Goal: Task Accomplishment & Management: Complete application form

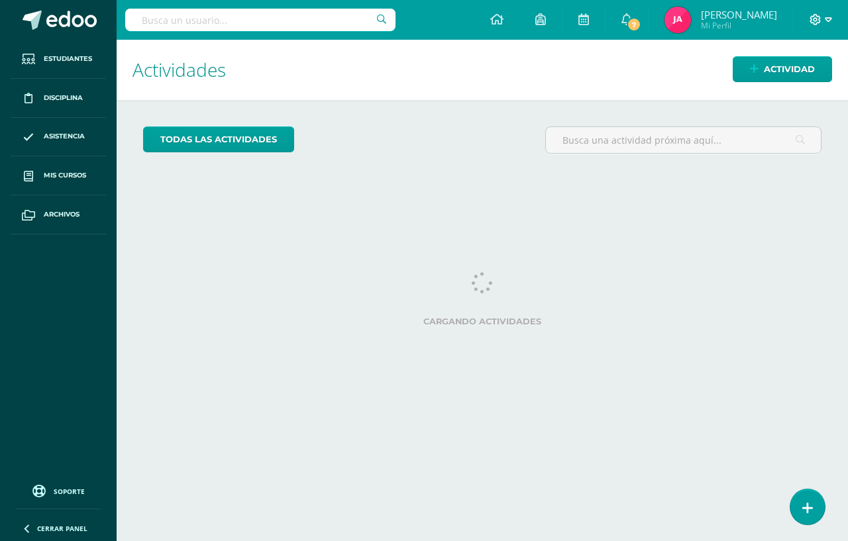
click at [830, 22] on icon at bounding box center [828, 20] width 7 height 12
click at [773, 94] on span "Cerrar sesión" at bounding box center [787, 90] width 60 height 13
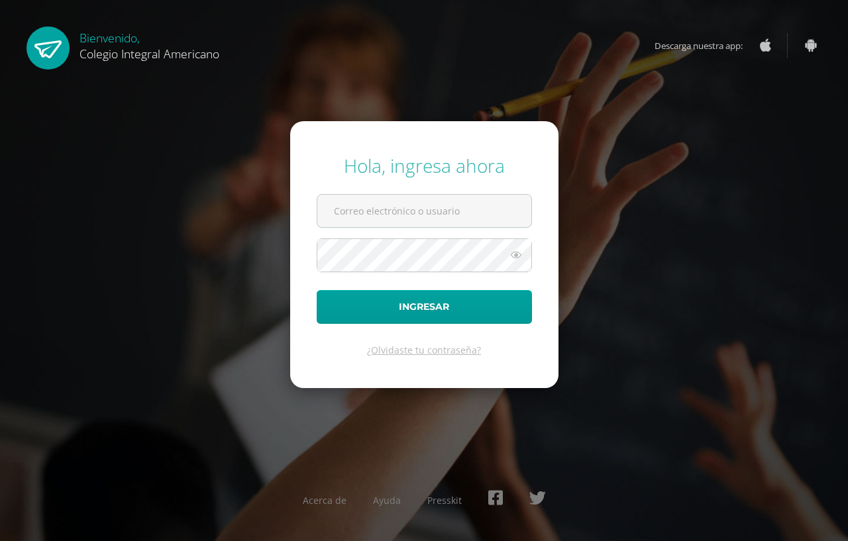
drag, startPoint x: 0, startPoint y: 294, endPoint x: 0, endPoint y: 567, distance: 273.6
click at [360, 201] on input "text" at bounding box center [424, 211] width 214 height 32
click at [368, 209] on input "cmartinez" at bounding box center [424, 211] width 214 height 32
click at [384, 210] on input "cmartinez" at bounding box center [424, 211] width 214 height 32
type input "cmartinez@integralamericano.edu.gt"
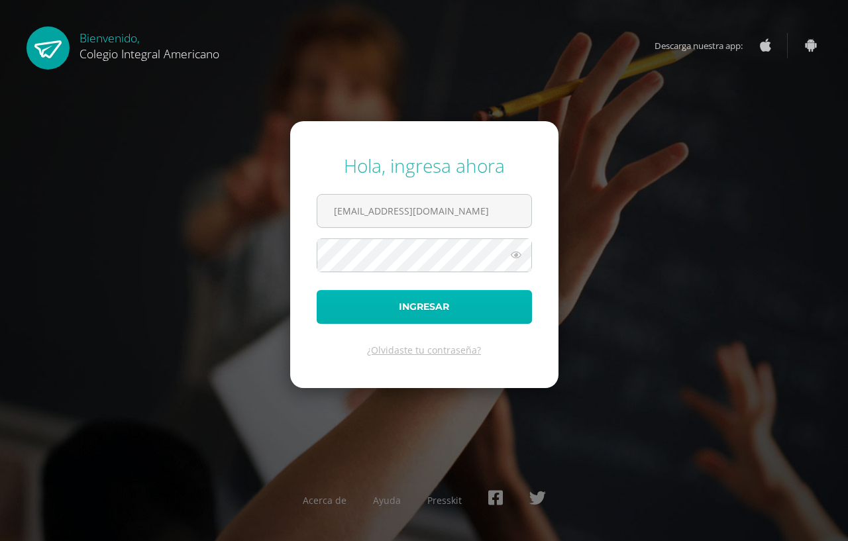
click at [498, 310] on button "Ingresar" at bounding box center [424, 307] width 215 height 34
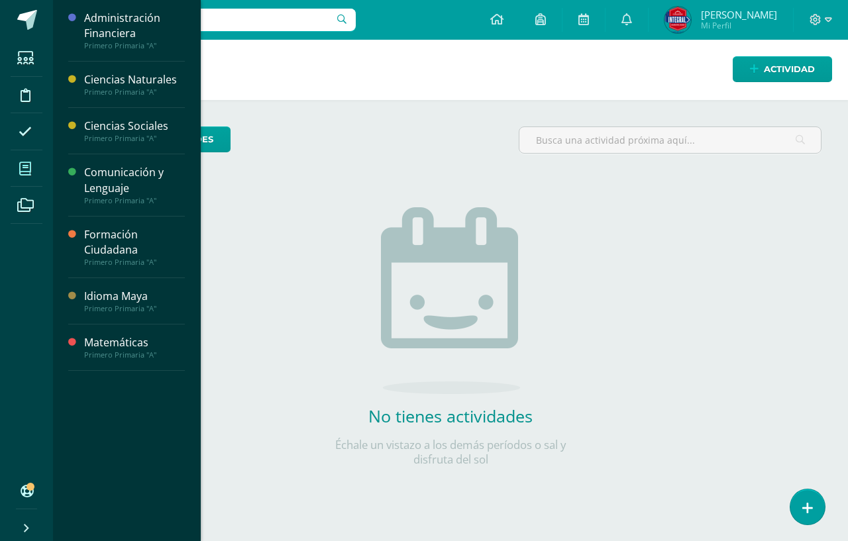
click at [20, 165] on icon at bounding box center [25, 168] width 12 height 13
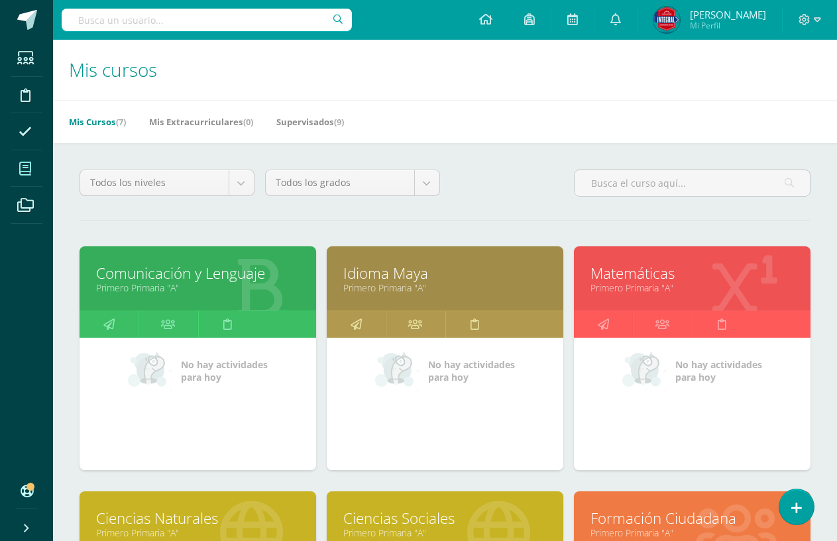
click at [185, 283] on link "Comunicación y Lenguaje" at bounding box center [197, 273] width 203 height 21
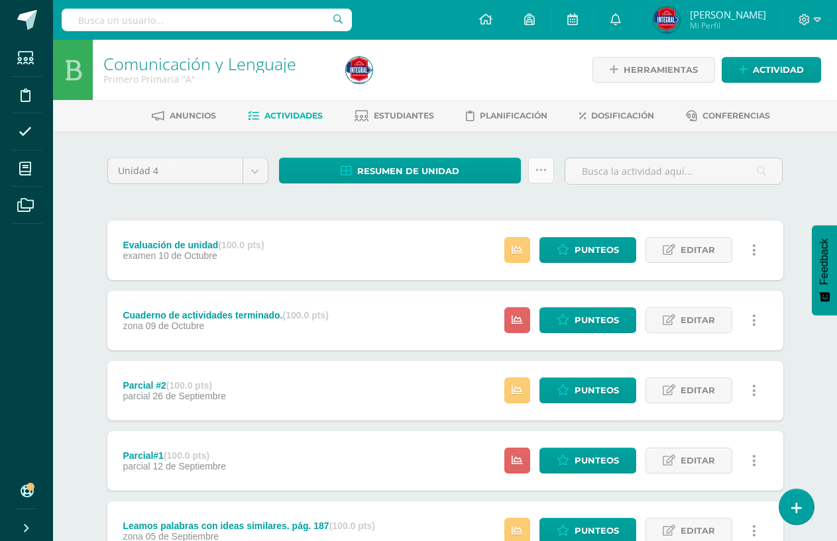
click at [541, 178] on link at bounding box center [541, 171] width 26 height 26
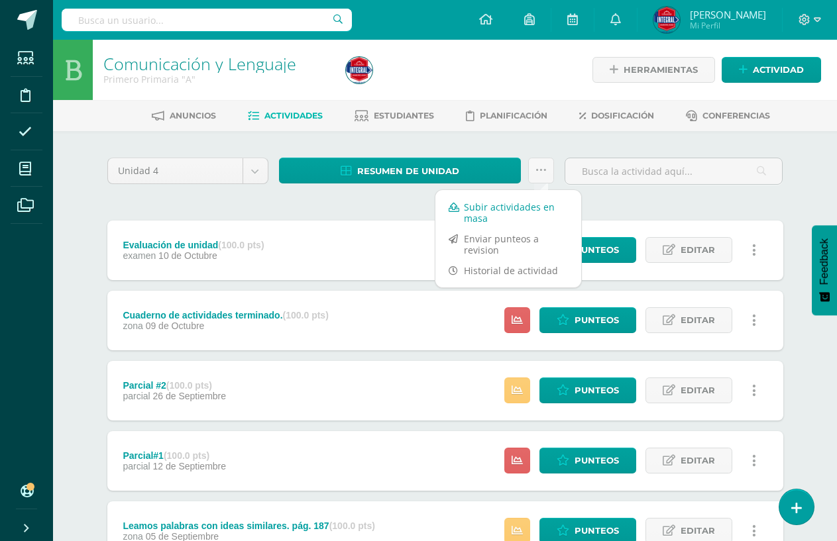
click at [519, 210] on link "Subir actividades en masa" at bounding box center [508, 213] width 146 height 32
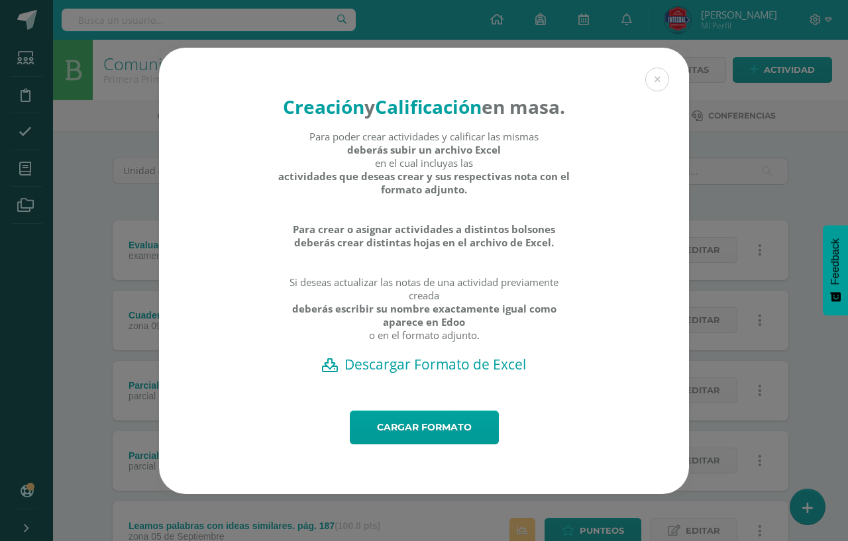
click at [455, 374] on h2 "Descargar Formato de Excel" at bounding box center [424, 364] width 484 height 19
click at [401, 445] on link "Cargar formato" at bounding box center [424, 428] width 149 height 34
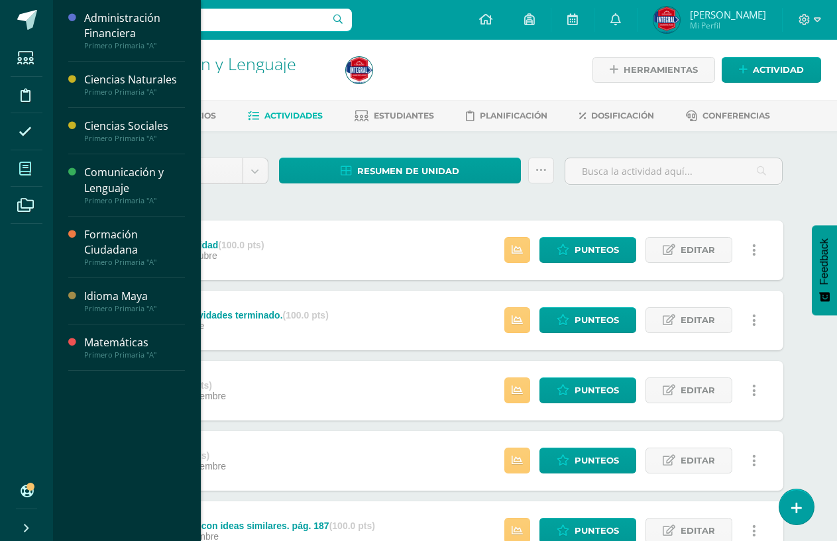
click at [18, 172] on span at bounding box center [26, 169] width 30 height 30
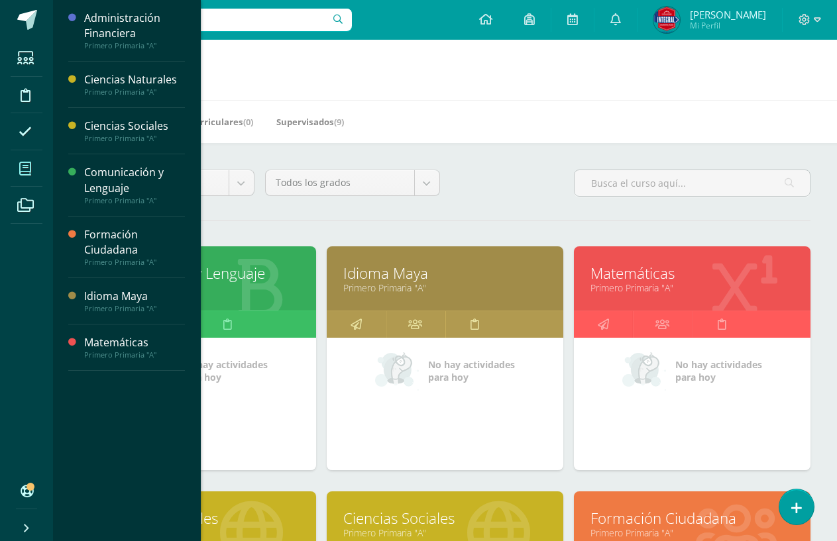
click at [390, 282] on link "Primero Primaria "A"" at bounding box center [444, 288] width 203 height 13
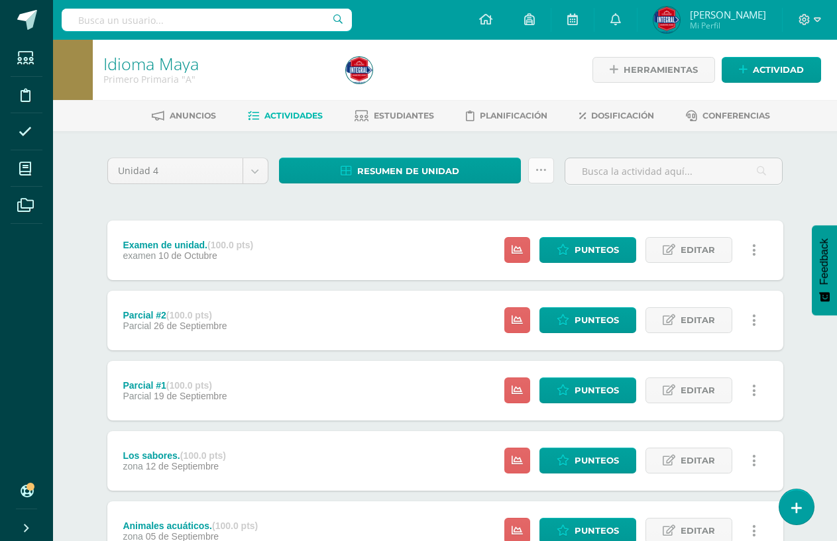
click at [545, 169] on icon at bounding box center [540, 170] width 11 height 11
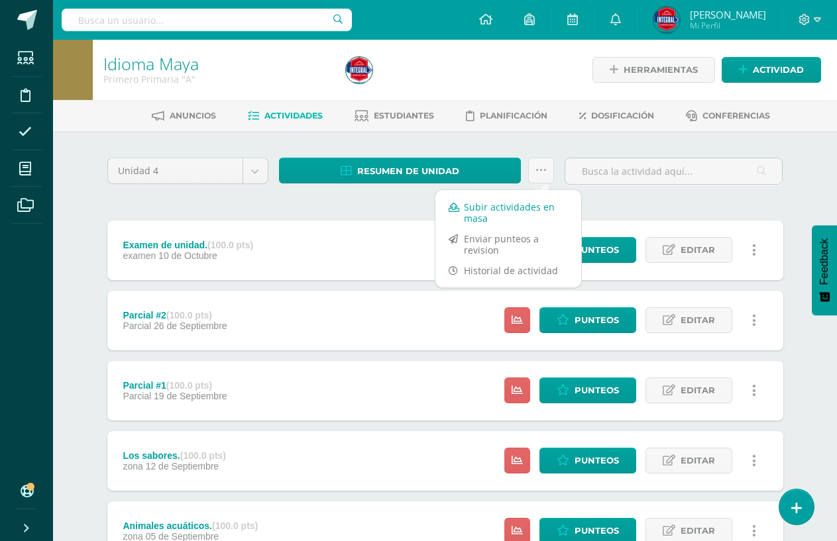
click at [494, 208] on link "Subir actividades en masa" at bounding box center [508, 213] width 146 height 32
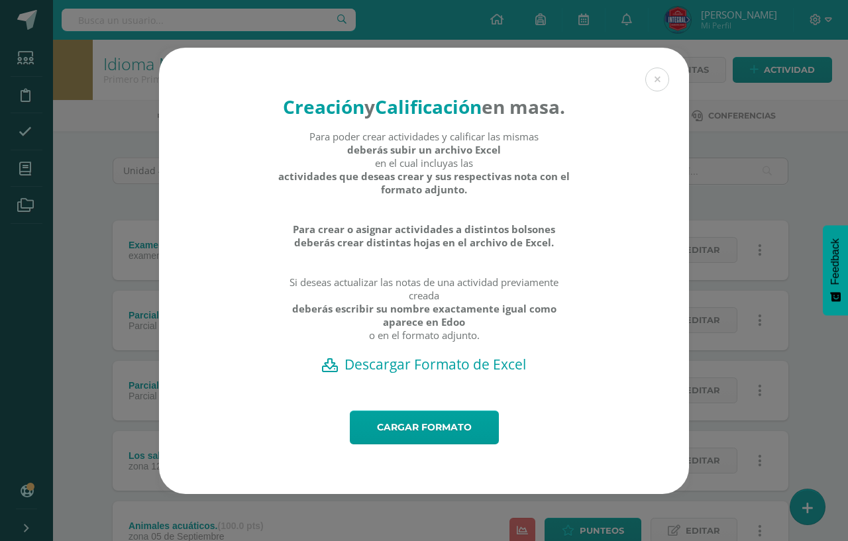
click at [439, 373] on h2 "Descargar Formato de Excel" at bounding box center [424, 364] width 484 height 19
click at [415, 445] on link "Cargar formato" at bounding box center [424, 428] width 149 height 34
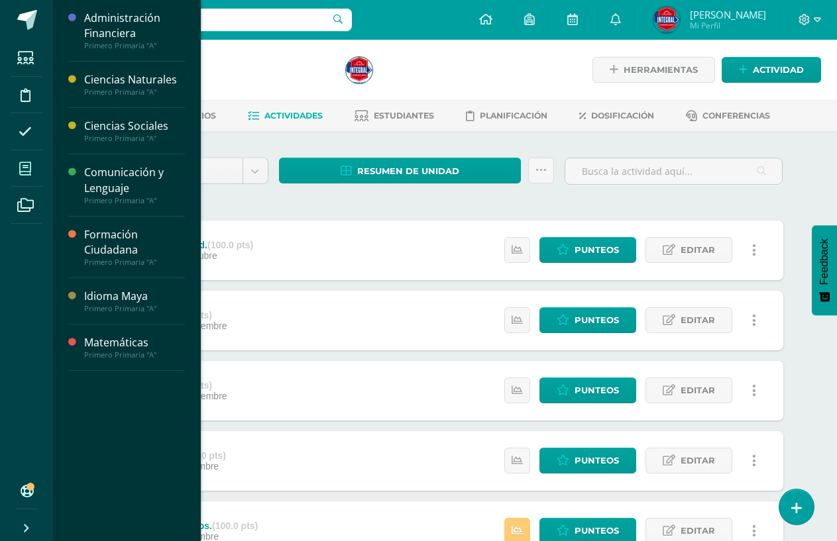
click at [20, 165] on icon at bounding box center [25, 168] width 12 height 13
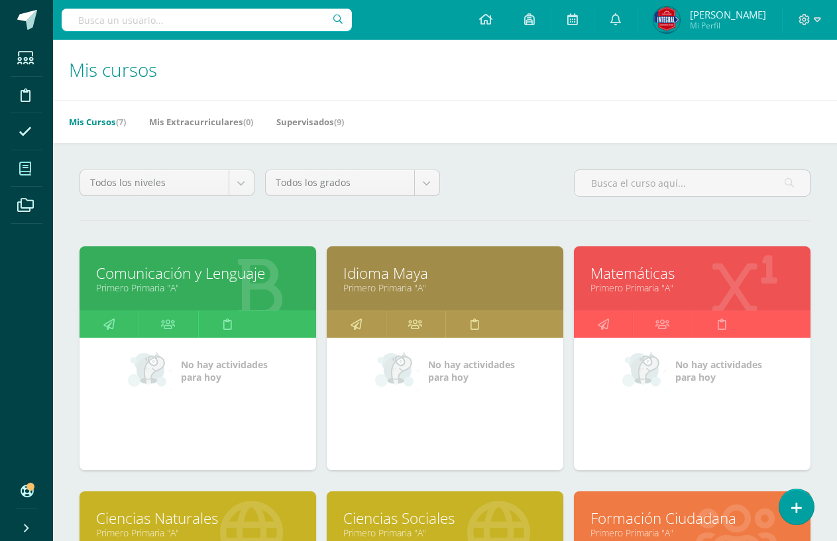
click at [644, 297] on div "Matemáticas Primero Primaria "A"" at bounding box center [692, 278] width 237 height 64
click at [637, 288] on link "Primero Primaria "A"" at bounding box center [691, 288] width 203 height 13
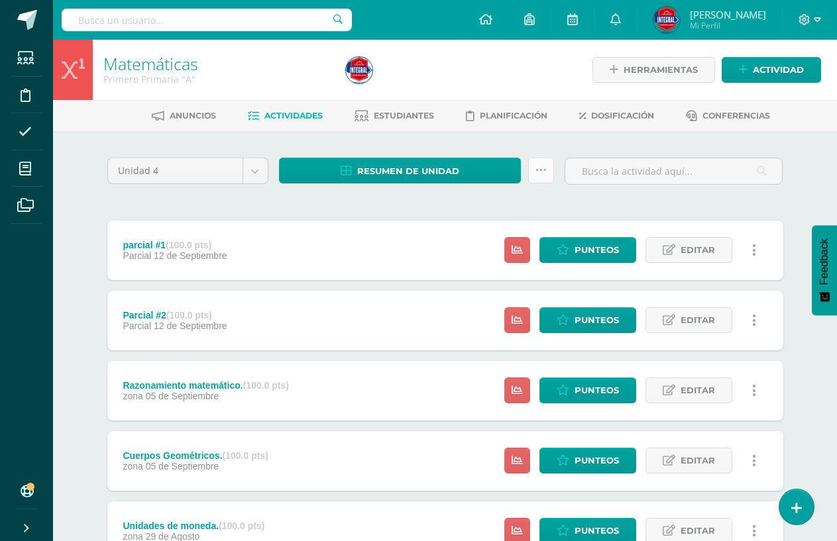
click at [540, 173] on icon at bounding box center [540, 170] width 11 height 11
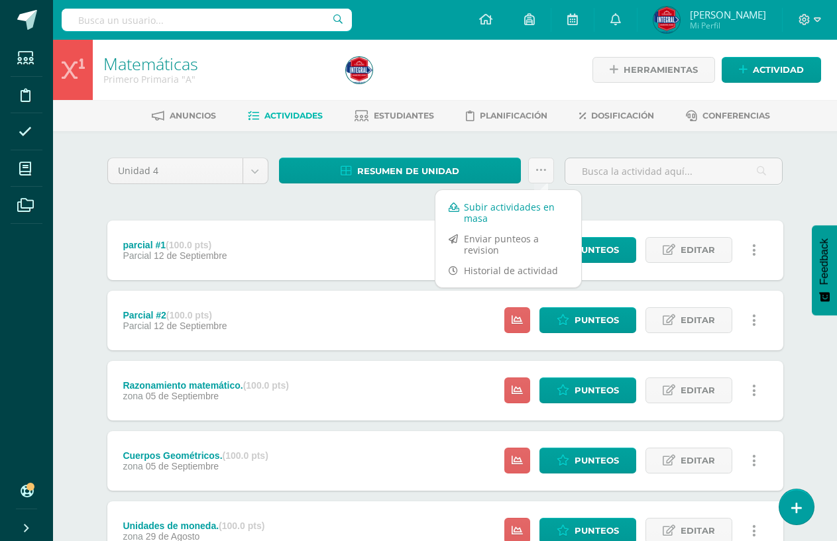
click at [512, 205] on link "Subir actividades en masa" at bounding box center [508, 213] width 146 height 32
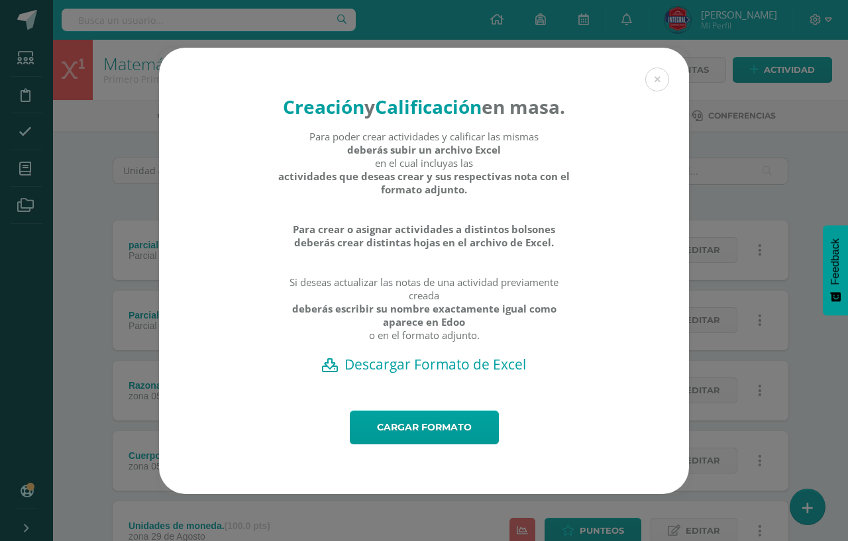
click at [435, 374] on h2 "Descargar Formato de Excel" at bounding box center [424, 364] width 484 height 19
click at [453, 374] on h2 "Descargar Formato de Excel" at bounding box center [424, 364] width 484 height 19
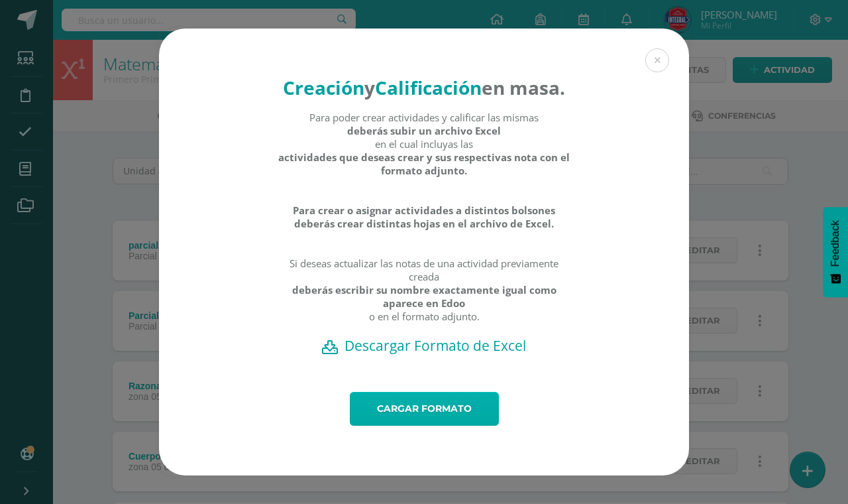
click at [415, 419] on link "Cargar formato" at bounding box center [424, 409] width 149 height 34
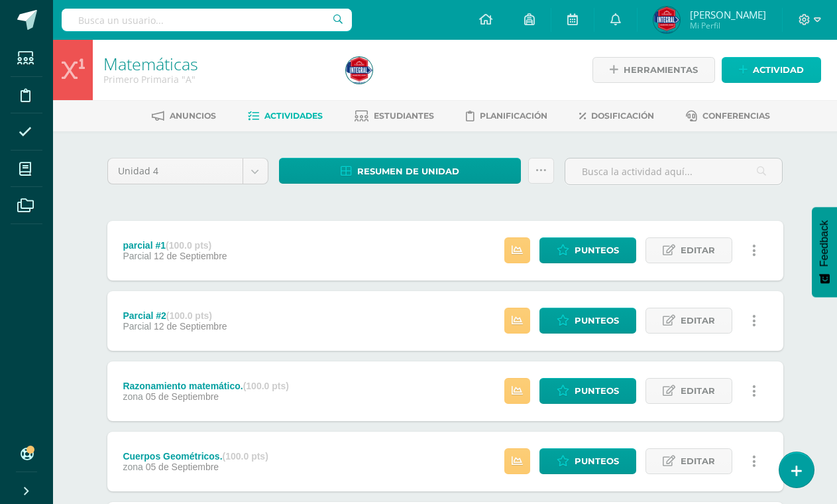
click at [748, 68] on link "Actividad" at bounding box center [771, 70] width 99 height 26
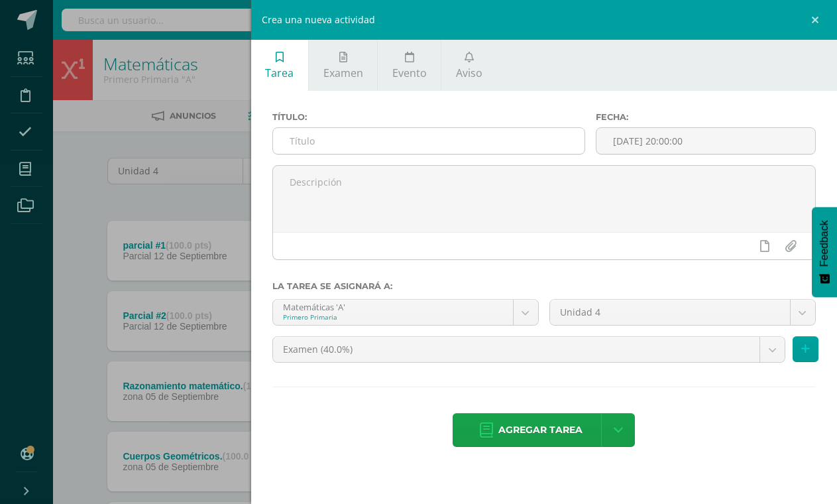
click at [377, 147] on input "text" at bounding box center [428, 141] width 311 height 26
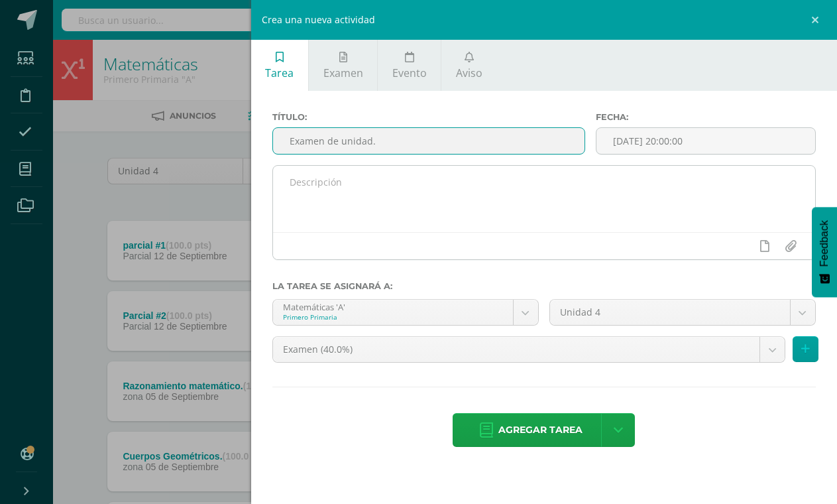
type input "Examen de unidad."
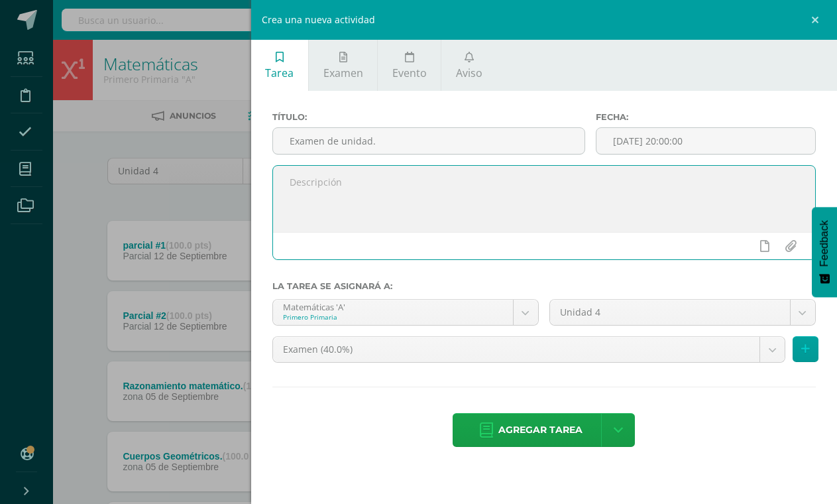
click at [373, 199] on textarea at bounding box center [544, 199] width 542 height 66
type textarea "Temas de la unidad"
click at [377, 352] on body "Actividades Cargadas Exitosamente. Estudiantes Disciplina Asistencia Mis cursos…" at bounding box center [418, 430] width 837 height 860
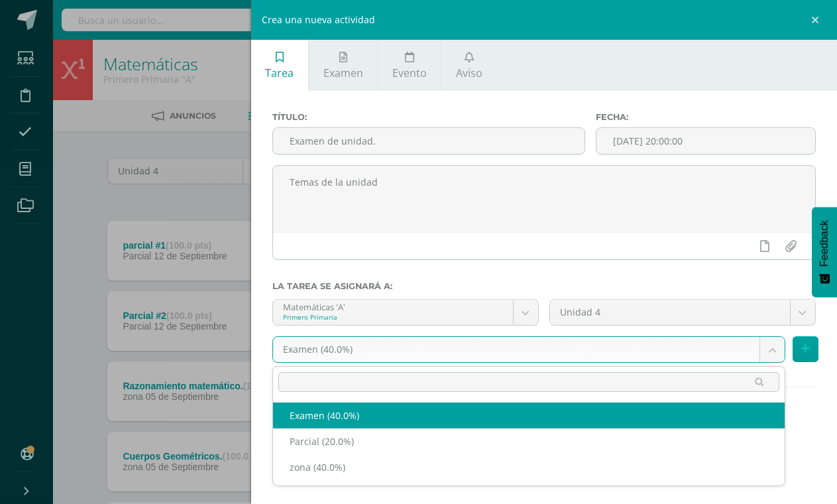
select select "192365"
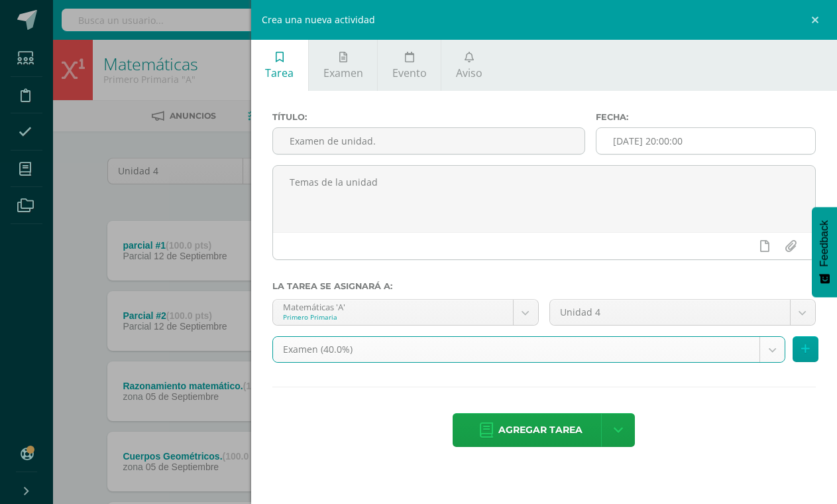
click at [622, 134] on input "[DATE] 20:00:00" at bounding box center [705, 141] width 219 height 26
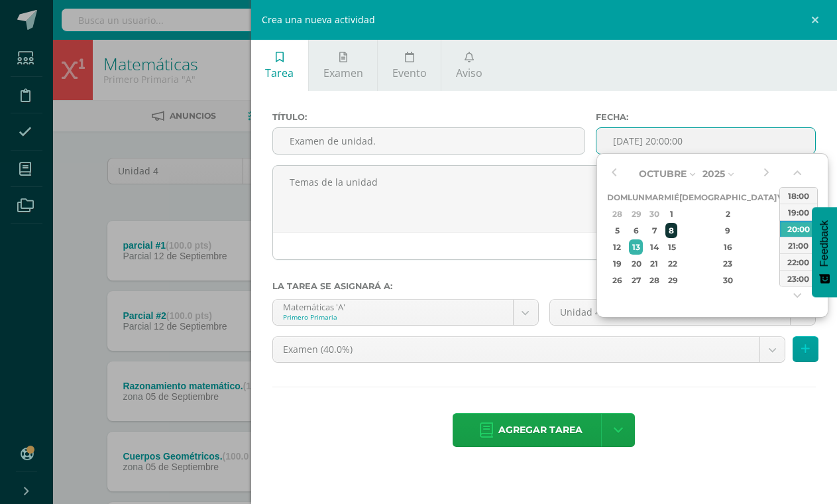
click at [677, 227] on div "8" at bounding box center [671, 230] width 12 height 15
type input "2025-10-08 20:00"
click at [694, 389] on div "Título: Examen de unidad. Fecha: 2025-10-08 20:00 Temas de la unidad La tarea s…" at bounding box center [544, 281] width 586 height 380
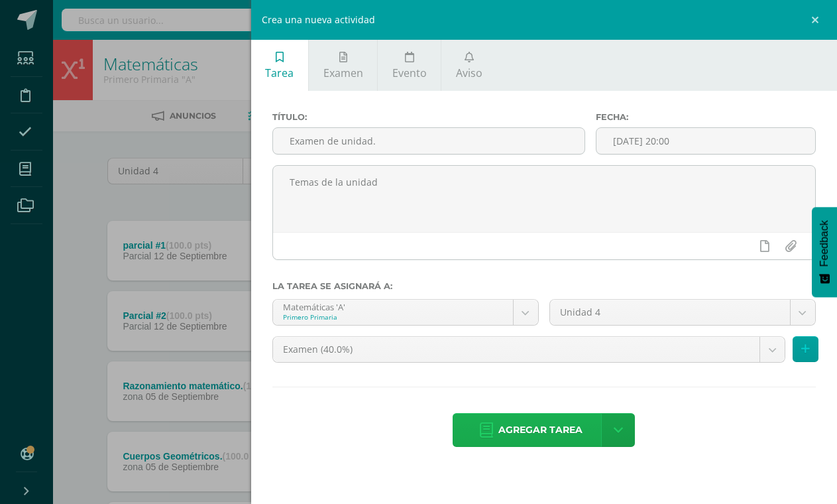
click at [516, 415] on span "Agregar tarea" at bounding box center [540, 429] width 84 height 32
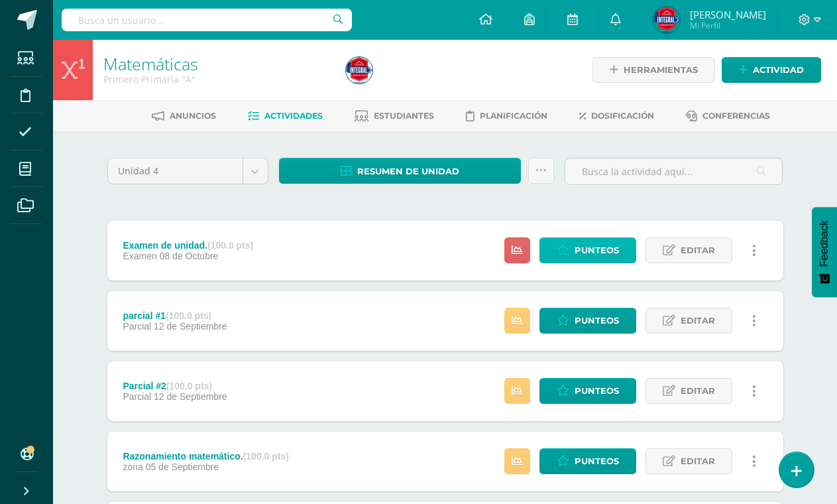
click at [635, 248] on link "Punteos" at bounding box center [587, 250] width 97 height 26
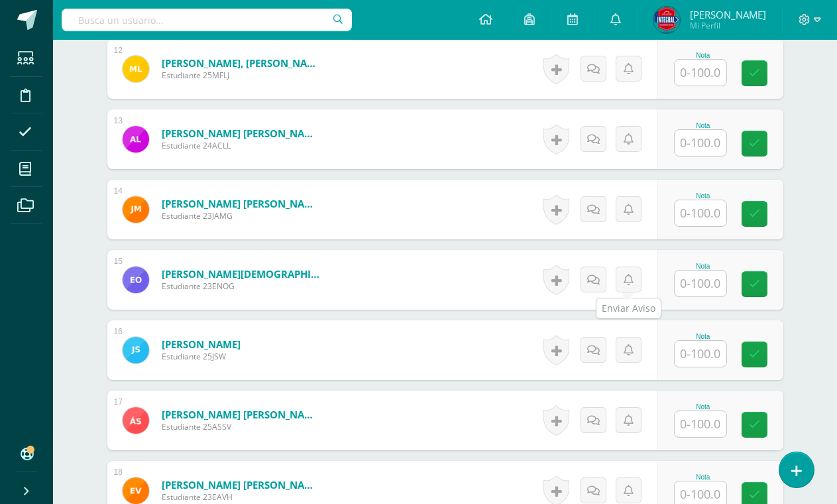
scroll to position [1207, 0]
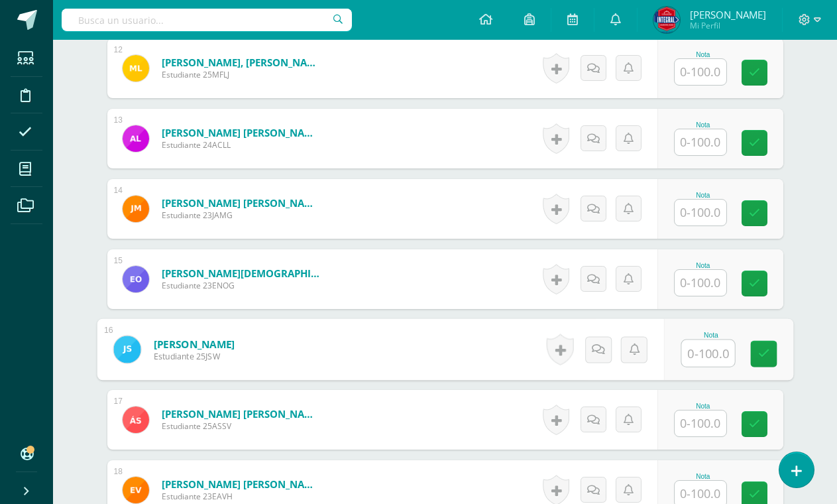
click at [713, 356] on input "text" at bounding box center [707, 353] width 53 height 27
type input "82"
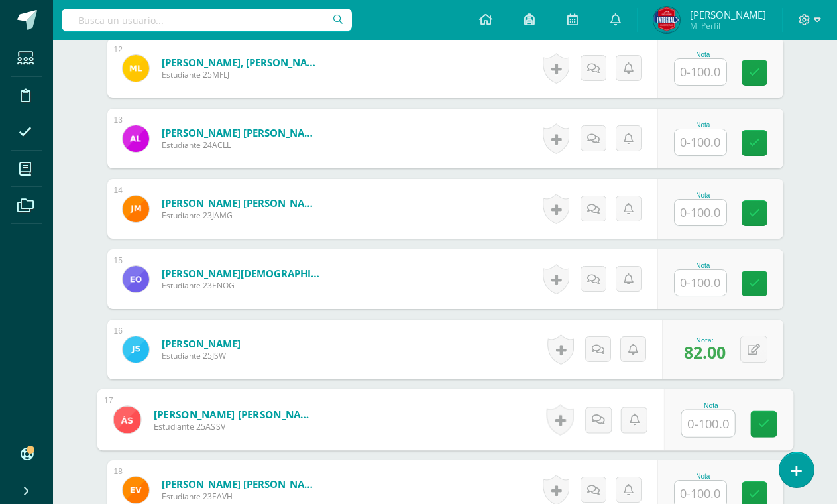
scroll to position [1406, 0]
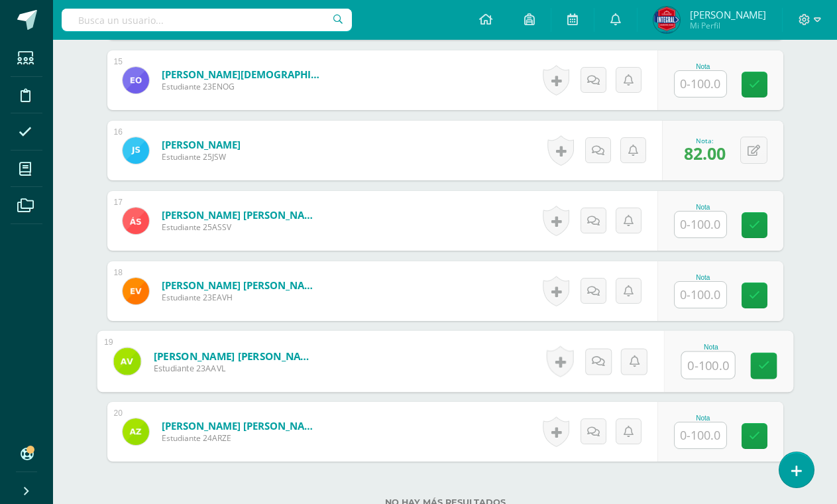
click at [706, 362] on input "text" at bounding box center [707, 365] width 53 height 27
type input "78"
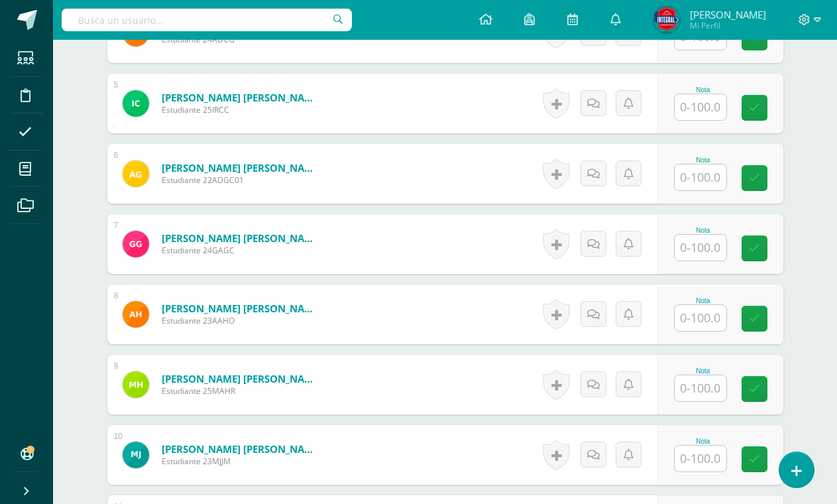
scroll to position [743, 0]
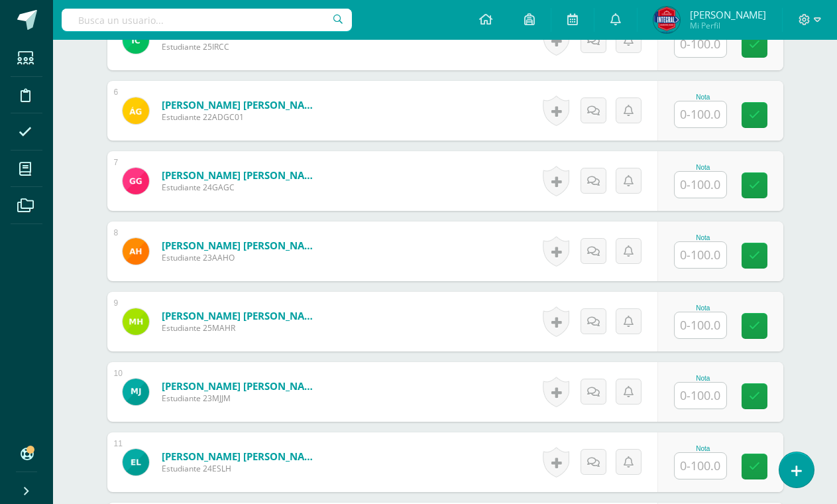
click at [716, 325] on input "text" at bounding box center [700, 325] width 52 height 26
type input "95"
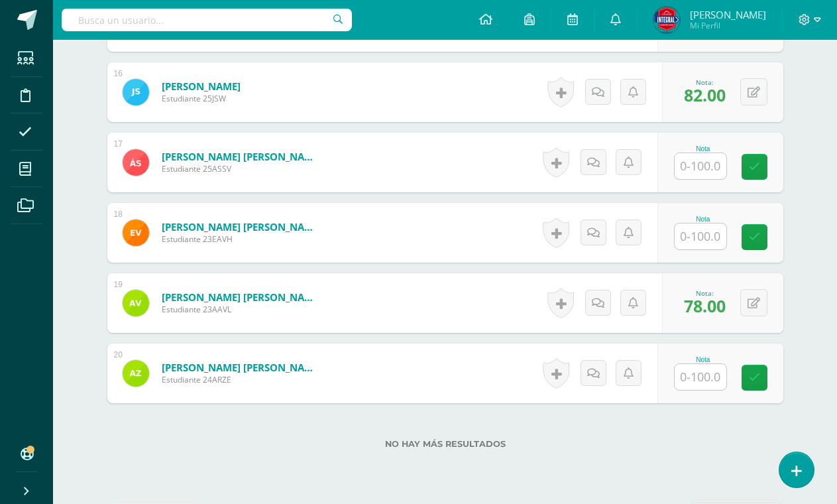
scroll to position [1472, 0]
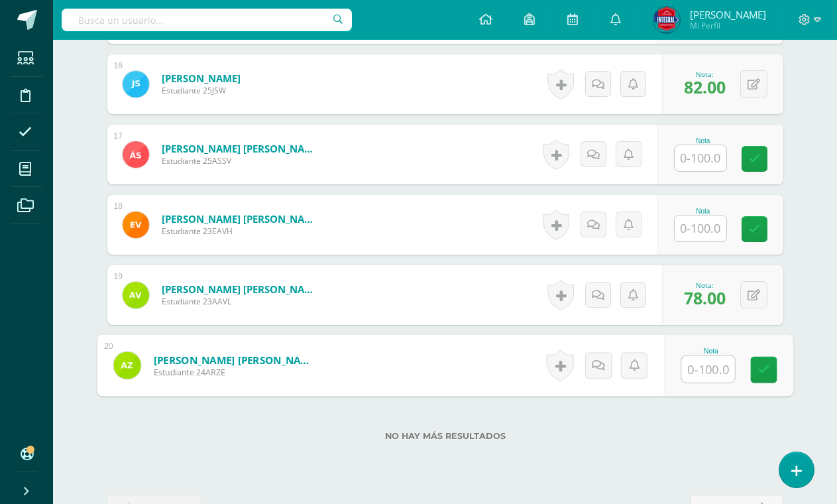
click at [707, 370] on input "text" at bounding box center [707, 369] width 53 height 27
type input "60"
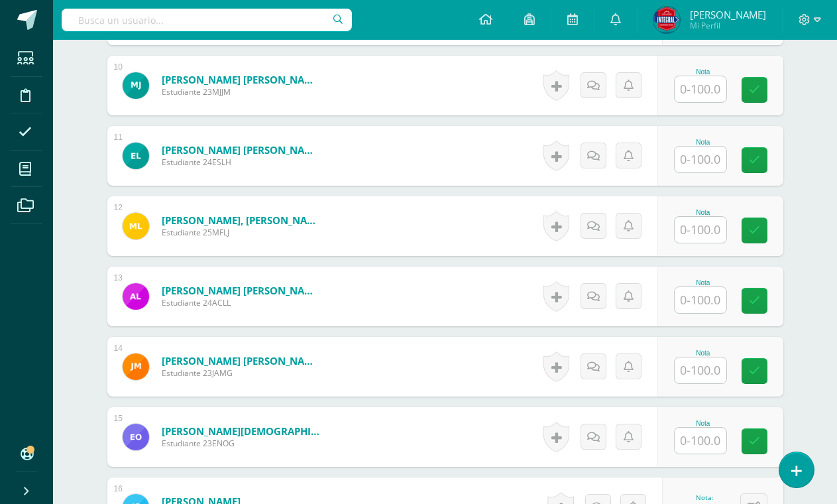
scroll to position [1008, 0]
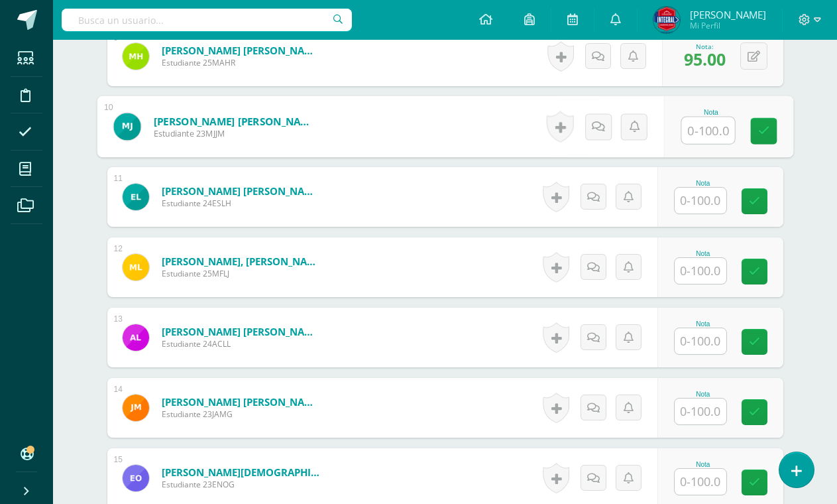
click at [696, 135] on input "text" at bounding box center [707, 130] width 53 height 27
type input "44"
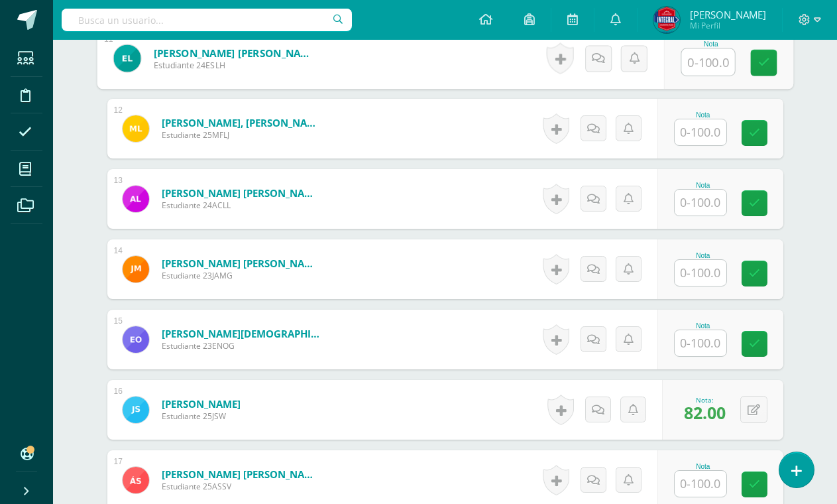
scroll to position [1141, 0]
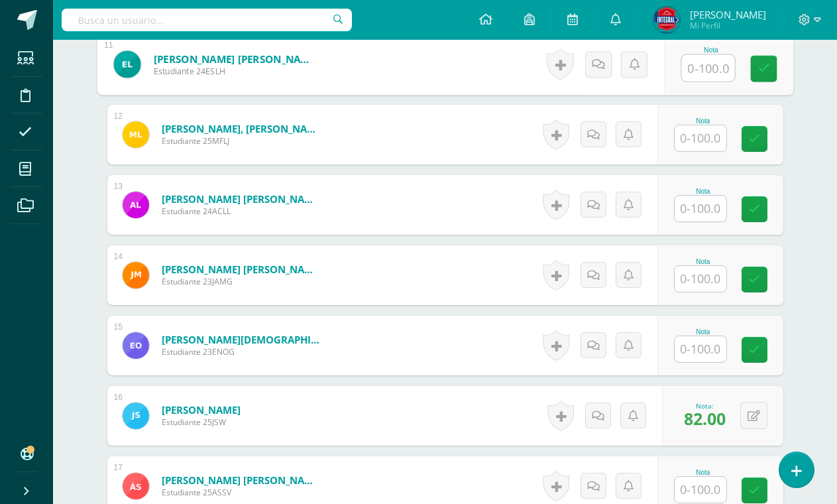
click at [698, 140] on input "text" at bounding box center [700, 138] width 52 height 26
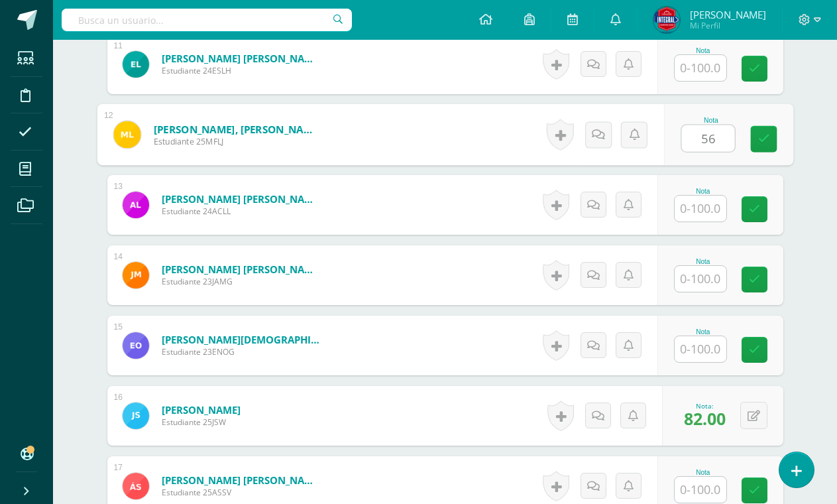
type input "56"
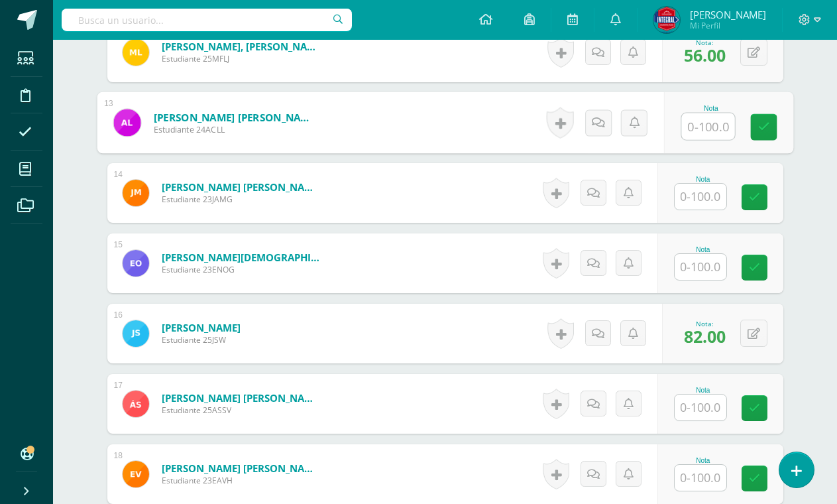
scroll to position [1207, 0]
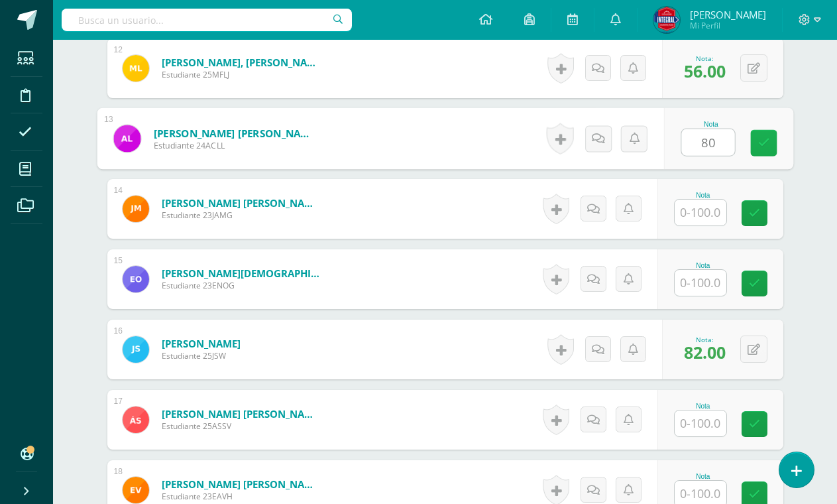
type input "80"
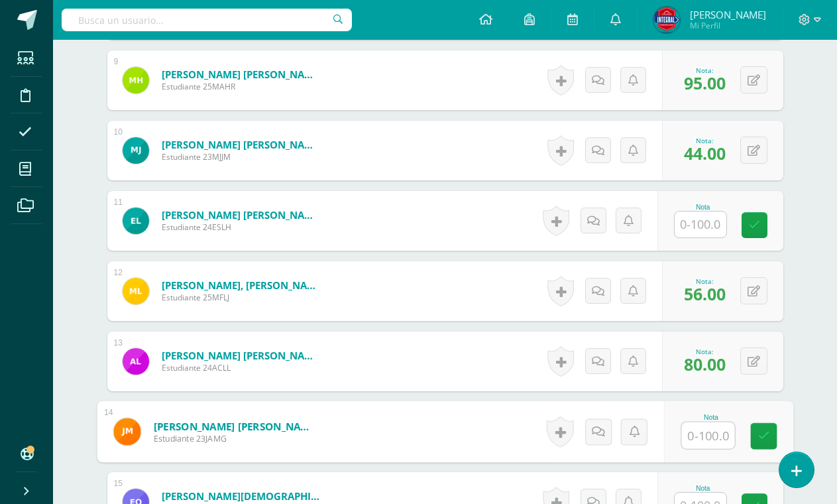
scroll to position [1008, 0]
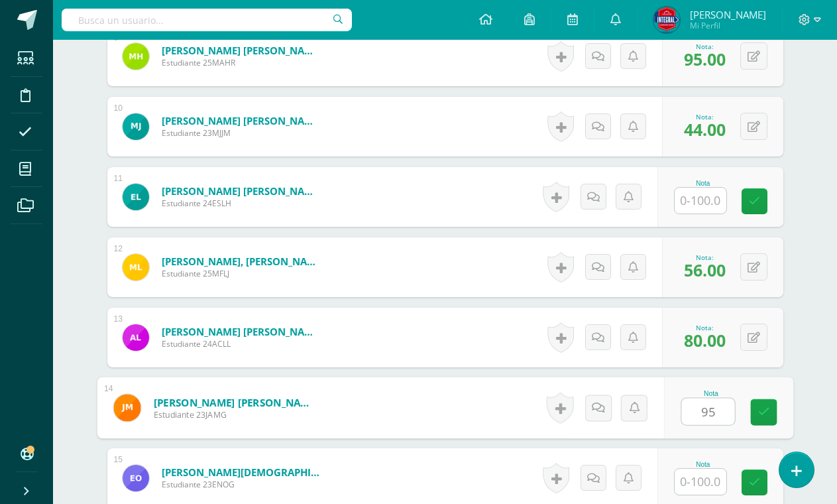
type input "95"
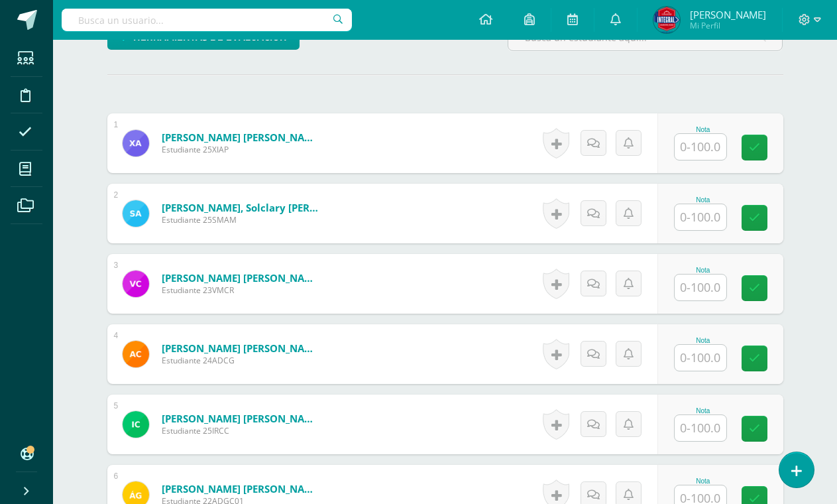
scroll to position [346, 0]
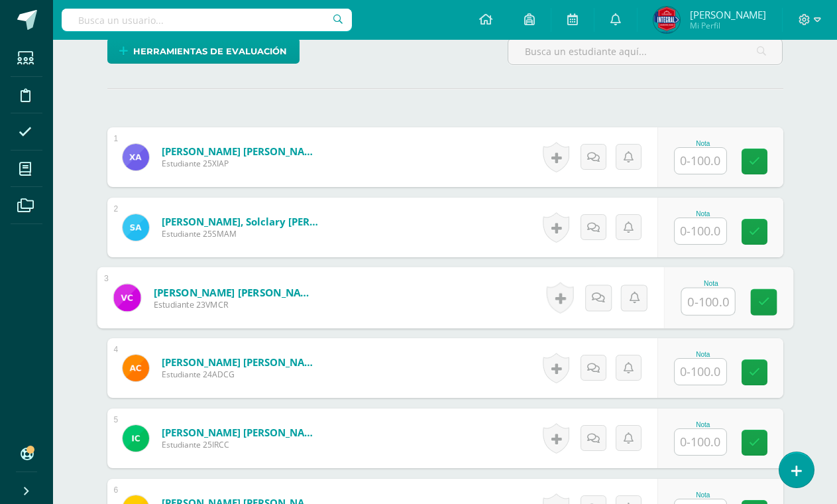
click at [692, 299] on input "text" at bounding box center [707, 301] width 53 height 27
type input "45"
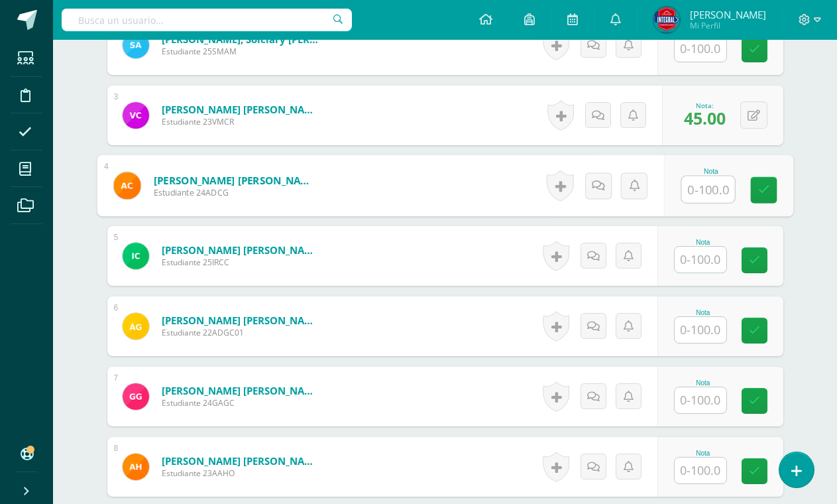
scroll to position [545, 0]
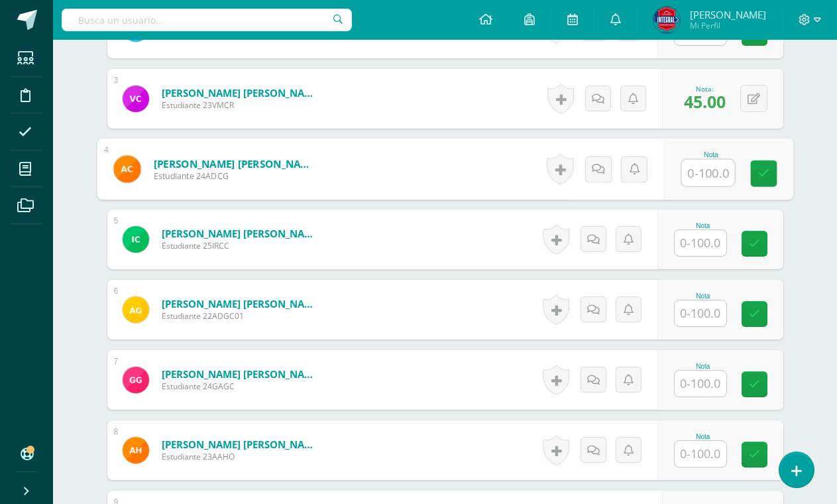
click at [701, 388] on input "text" at bounding box center [700, 383] width 52 height 26
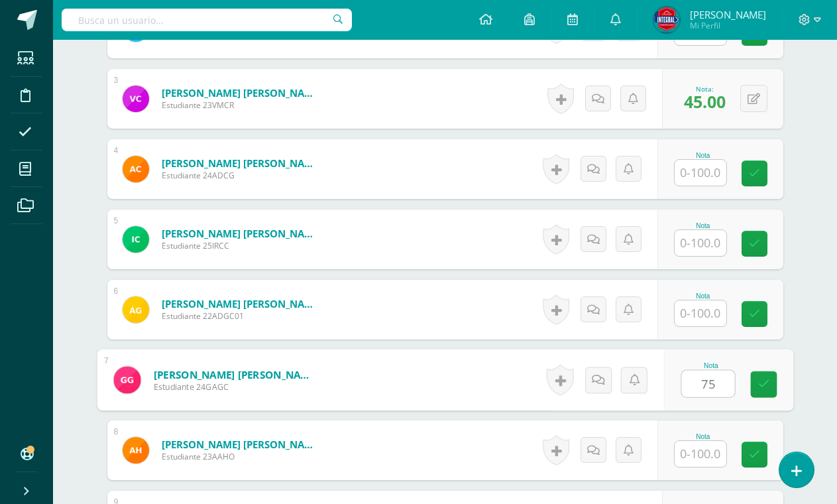
type input "75"
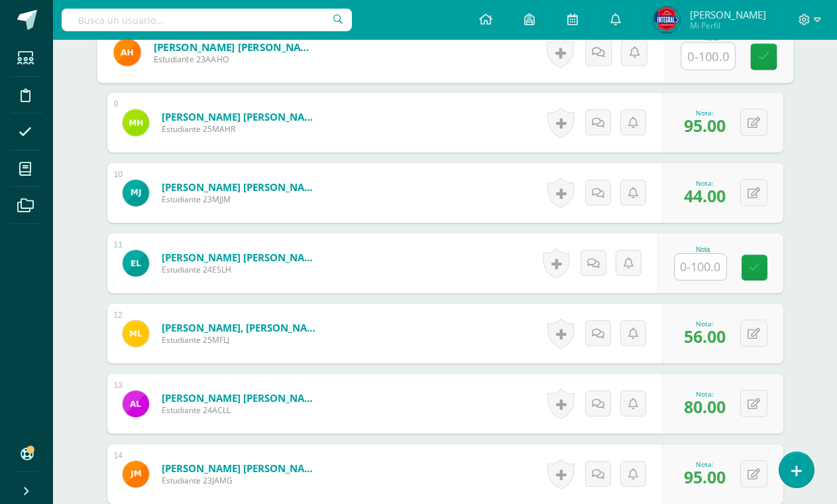
scroll to position [1008, 0]
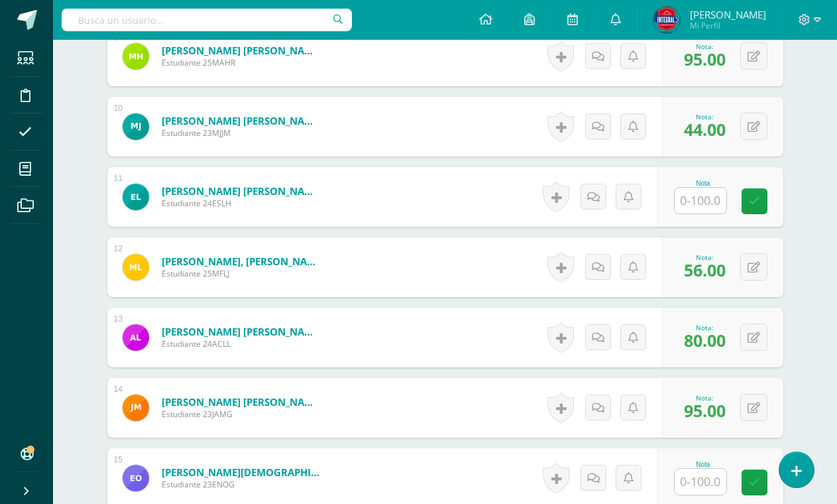
click at [707, 482] on input "text" at bounding box center [700, 481] width 52 height 26
type input "87"
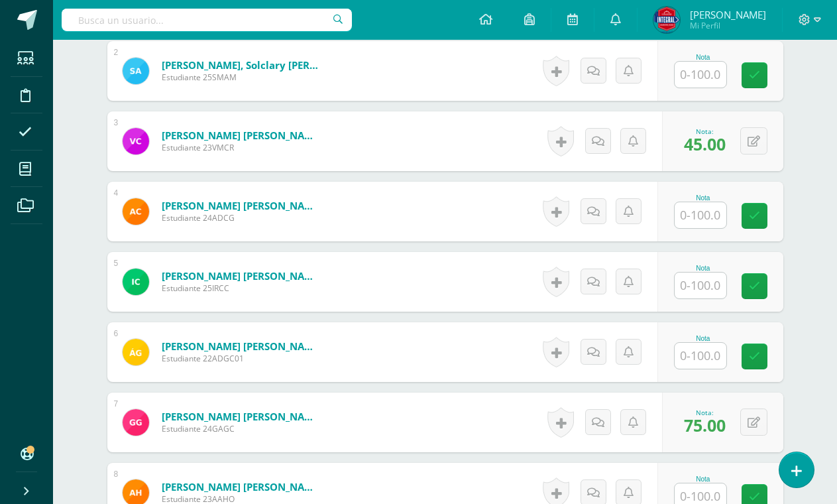
scroll to position [478, 0]
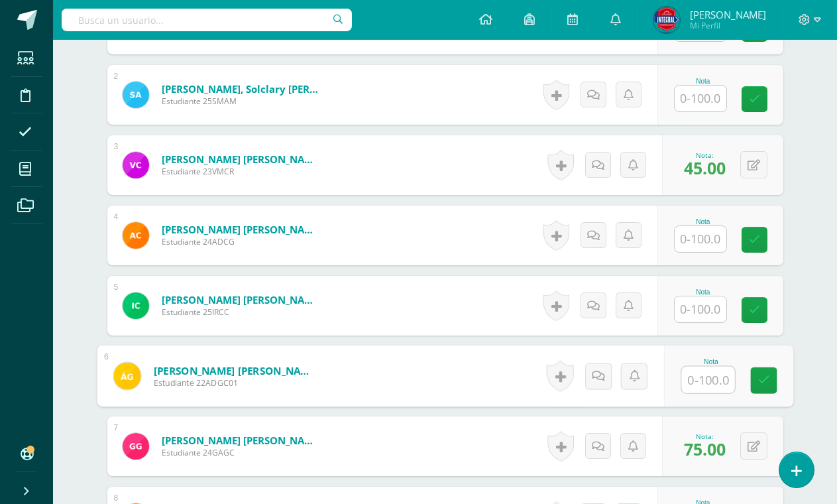
click at [706, 382] on input "text" at bounding box center [707, 379] width 53 height 27
type input "100"
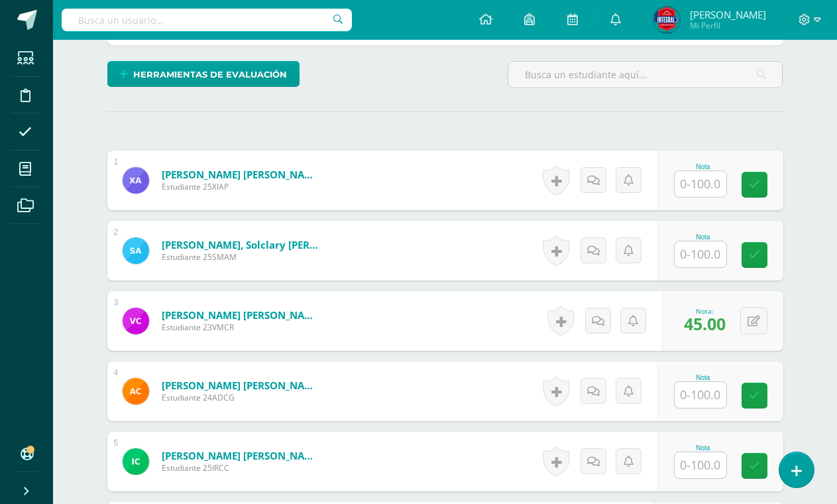
scroll to position [280, 0]
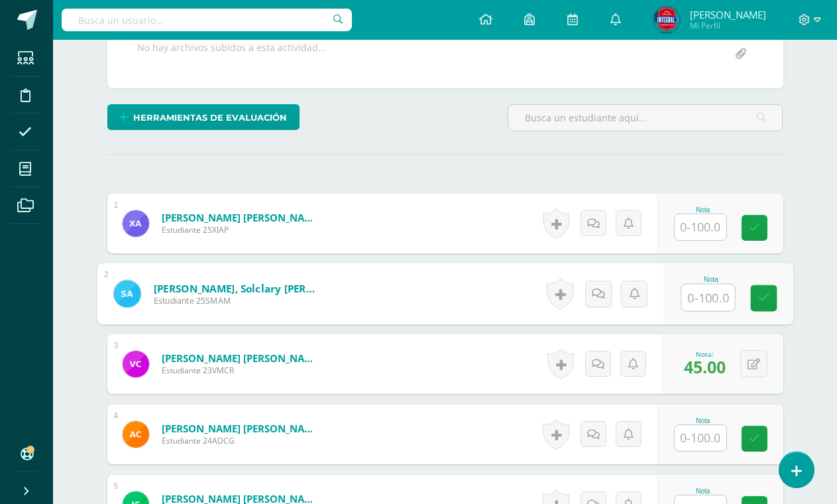
click at [706, 298] on input "text" at bounding box center [707, 297] width 53 height 27
type input "38"
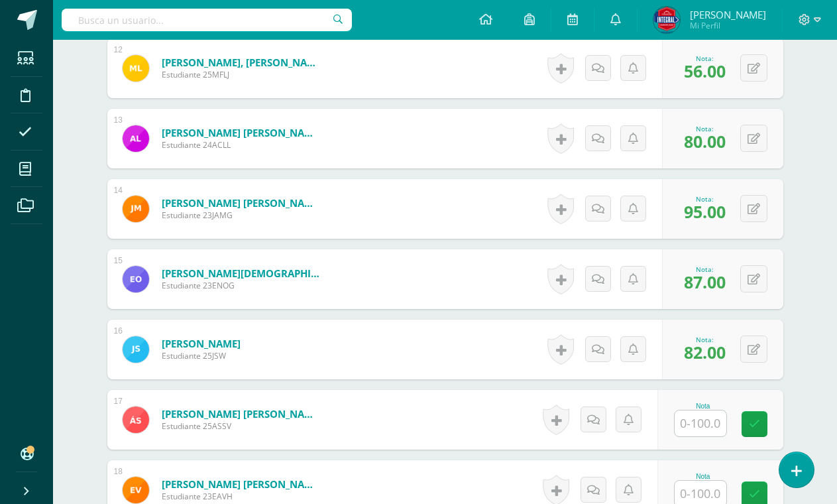
scroll to position [1406, 0]
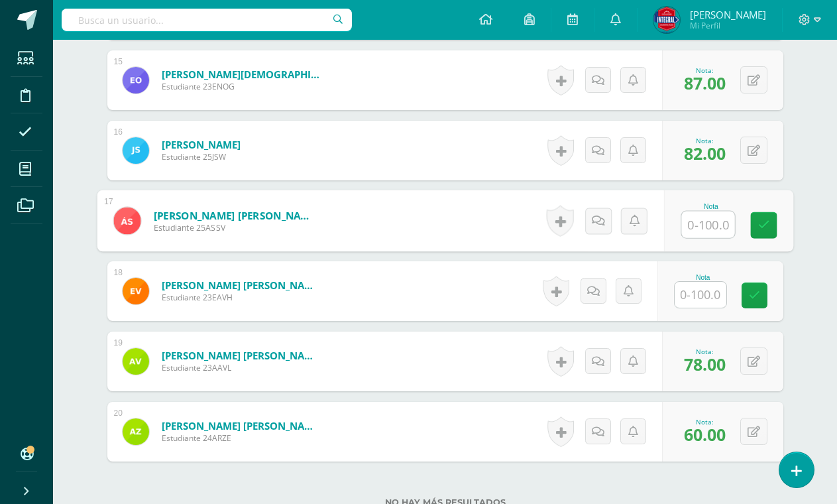
click at [706, 227] on input "text" at bounding box center [707, 224] width 53 height 27
type input "60"
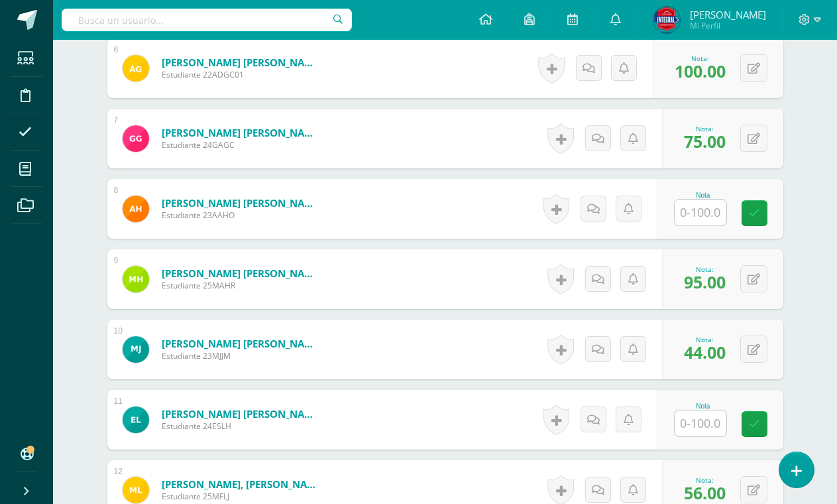
scroll to position [810, 0]
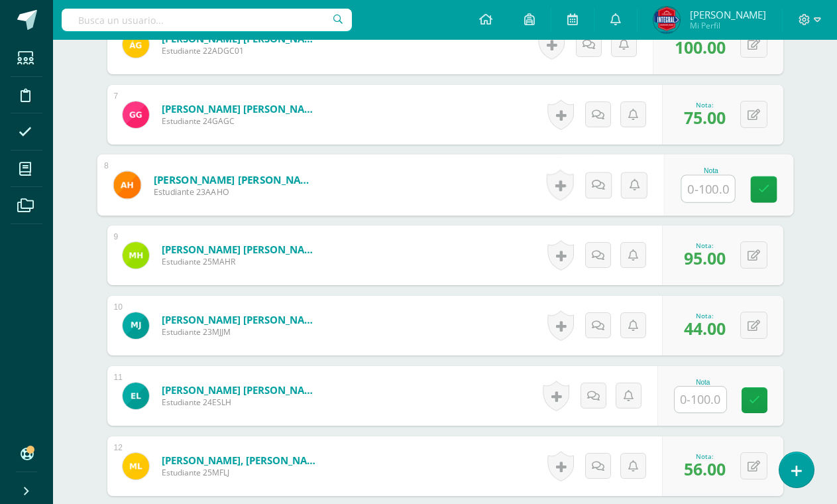
click at [701, 184] on input "text" at bounding box center [707, 189] width 53 height 27
type input "90"
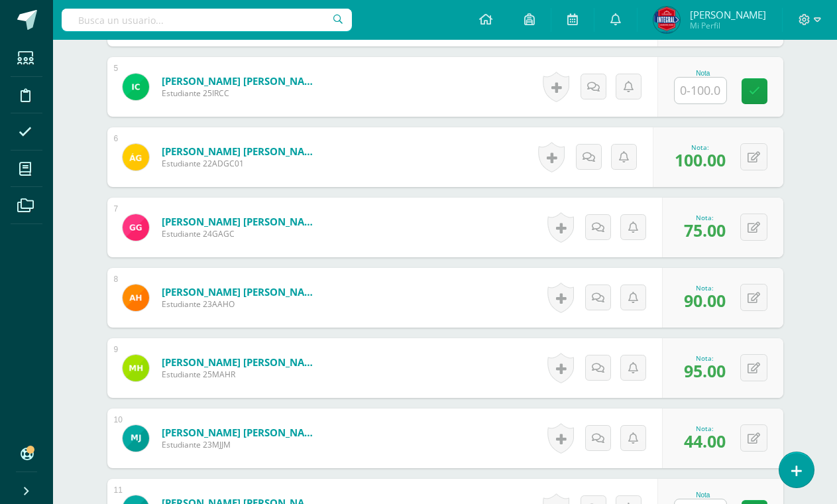
scroll to position [412, 0]
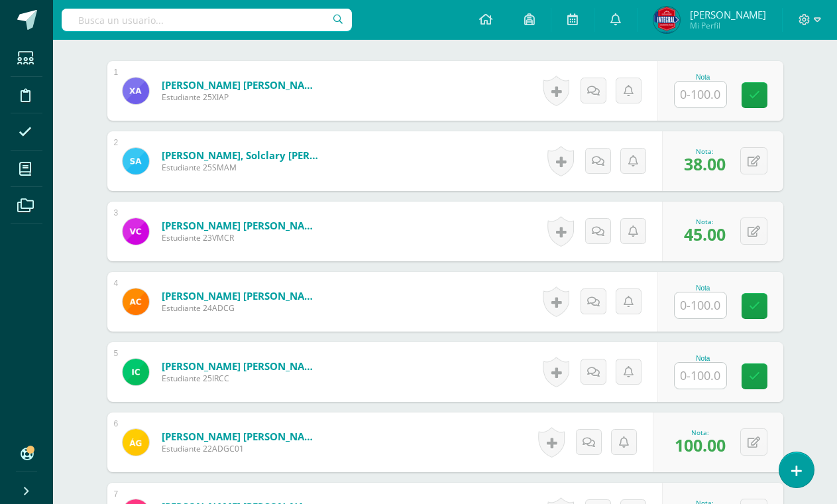
click at [708, 366] on input "text" at bounding box center [700, 375] width 52 height 26
type input "41"
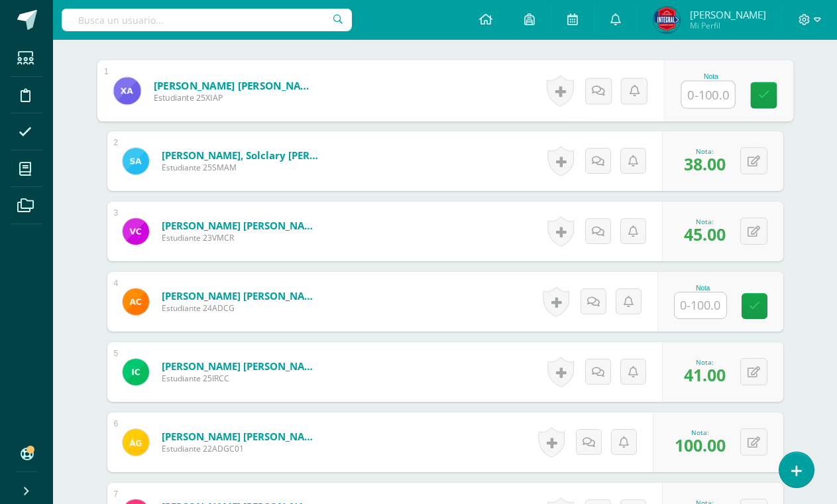
click at [717, 98] on input "text" at bounding box center [707, 94] width 53 height 27
type input "52"
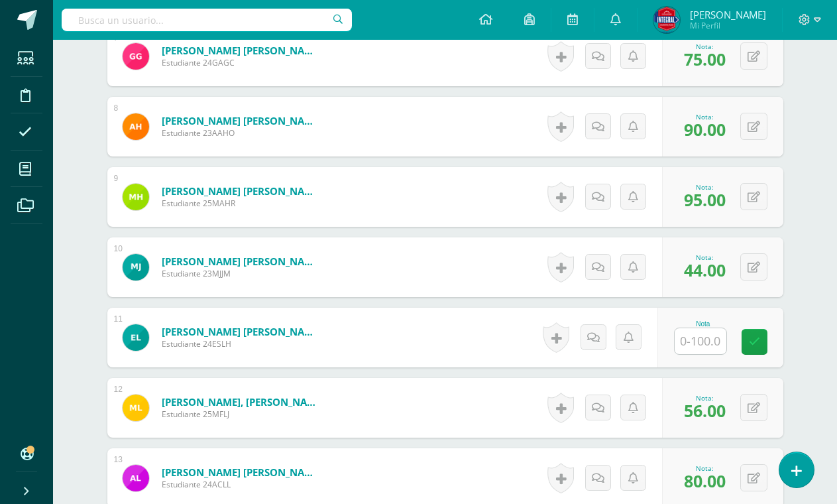
scroll to position [876, 0]
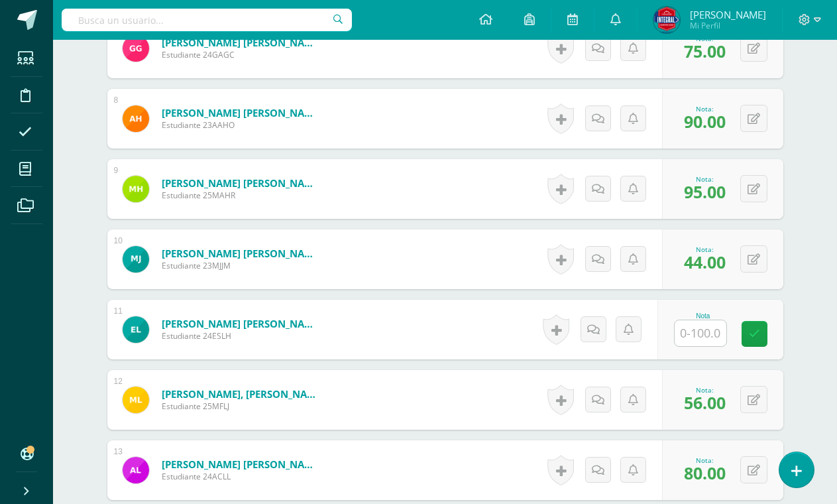
click at [698, 329] on input "text" at bounding box center [700, 333] width 52 height 26
type input "36"
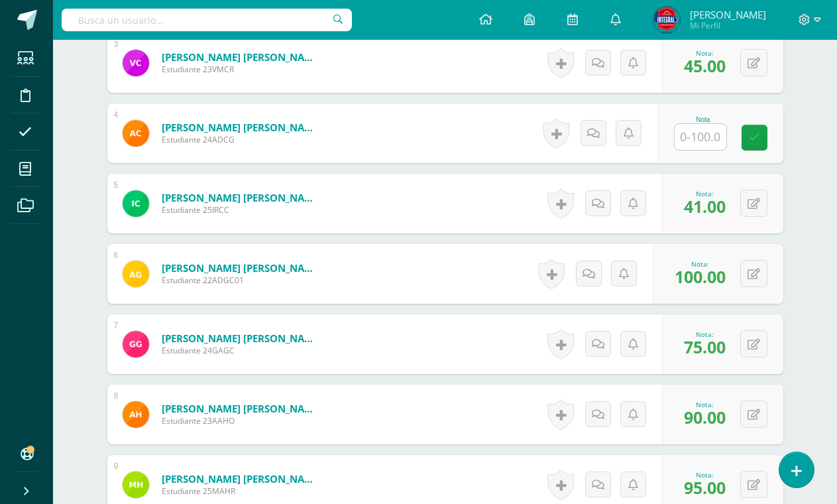
scroll to position [455, 0]
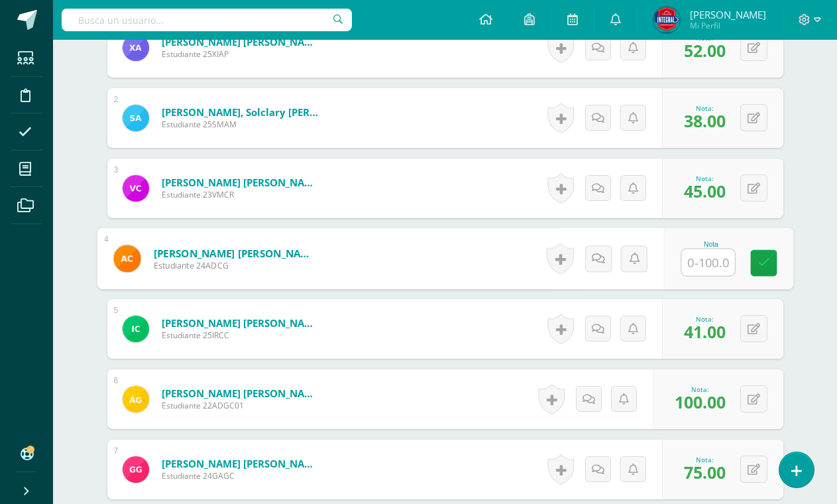
click at [698, 256] on input "text" at bounding box center [707, 262] width 53 height 27
type input "80"
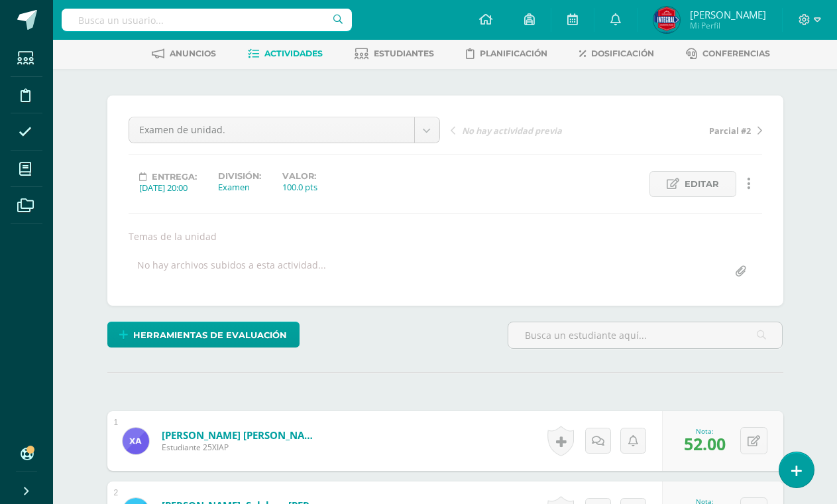
scroll to position [0, 0]
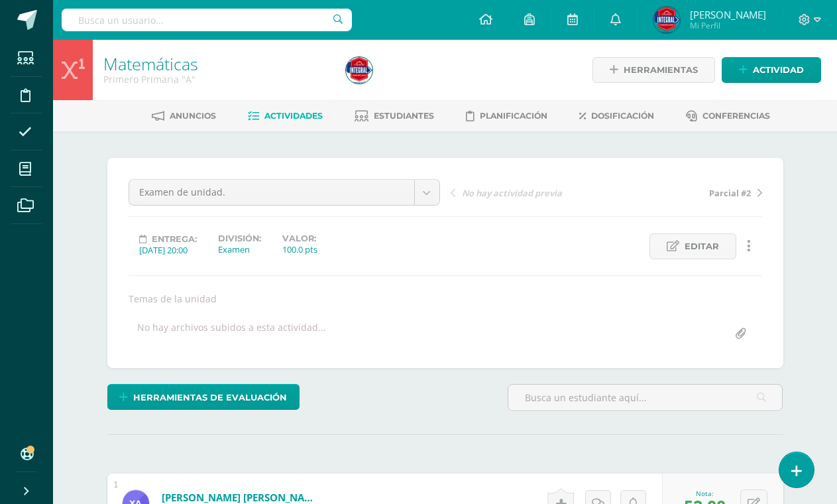
click at [309, 115] on span "Actividades" at bounding box center [293, 116] width 58 height 10
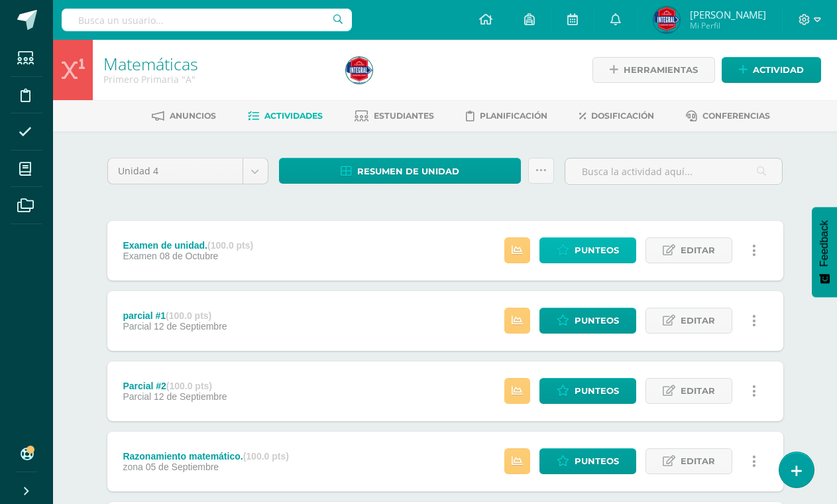
click at [572, 252] on link "Punteos" at bounding box center [587, 250] width 97 height 26
